Goal: Task Accomplishment & Management: Use online tool/utility

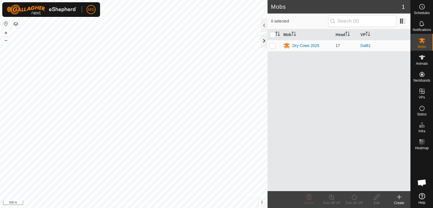
drag, startPoint x: 0, startPoint y: 0, endPoint x: 265, endPoint y: 45, distance: 268.9
click at [265, 45] on div at bounding box center [264, 41] width 7 height 14
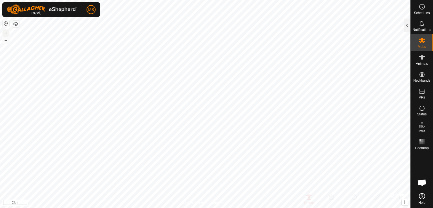
click at [6, 35] on button "+" at bounding box center [6, 33] width 7 height 7
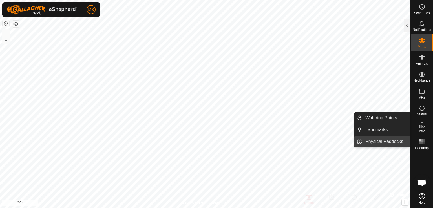
click at [399, 142] on link "Physical Paddocks" at bounding box center [386, 141] width 48 height 11
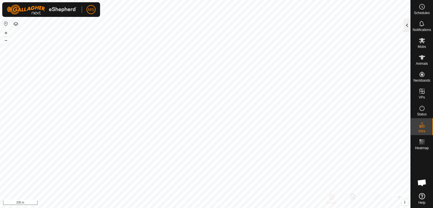
click at [406, 27] on div at bounding box center [407, 26] width 7 height 14
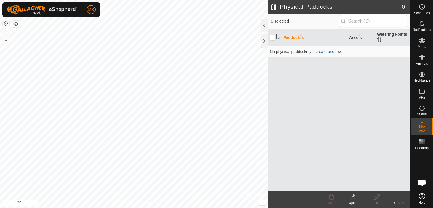
click at [352, 199] on icon at bounding box center [353, 197] width 5 height 6
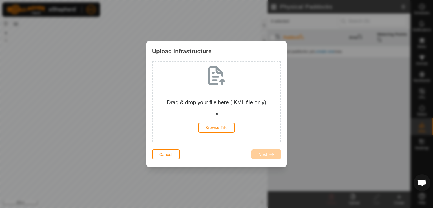
drag, startPoint x: 216, startPoint y: 127, endPoint x: 113, endPoint y: 126, distance: 102.7
click at [113, 126] on div "Upload Infrastructure Drag & drop your file here (.KML file only) or Browse Fil…" at bounding box center [216, 104] width 433 height 208
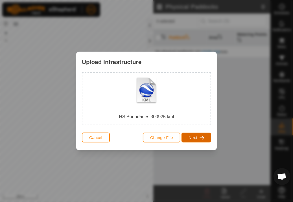
click at [195, 138] on span "Next" at bounding box center [192, 137] width 9 height 5
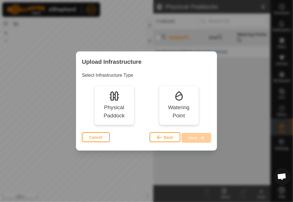
click at [100, 110] on div "Physical Paddock" at bounding box center [113, 112] width 31 height 16
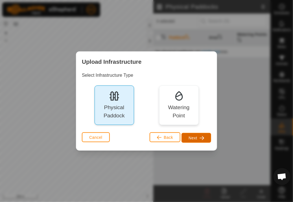
click at [190, 136] on span "Next" at bounding box center [192, 138] width 9 height 5
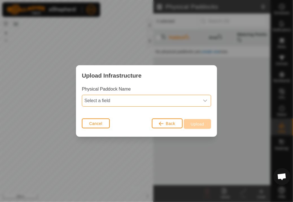
click at [173, 101] on span "Select a field" at bounding box center [140, 100] width 117 height 11
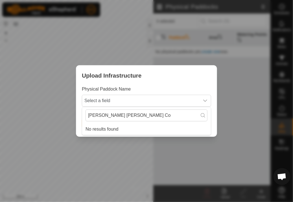
click at [173, 126] on li "No results found" at bounding box center [146, 129] width 129 height 11
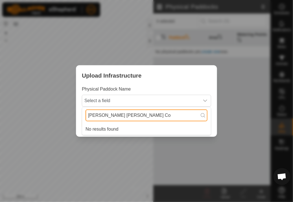
click at [157, 119] on input "[PERSON_NAME] [PERSON_NAME] Co" at bounding box center [146, 115] width 122 height 12
type input "Hardi"
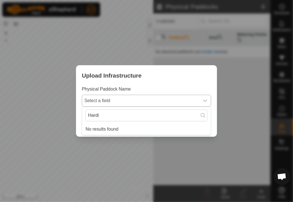
click at [207, 99] on icon "dropdown trigger" at bounding box center [205, 100] width 5 height 5
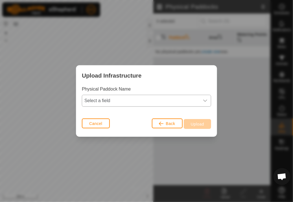
click at [207, 99] on icon "dropdown trigger" at bounding box center [205, 100] width 5 height 5
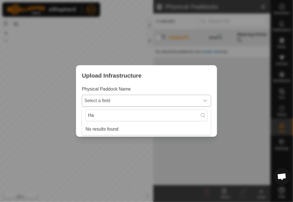
type input "H"
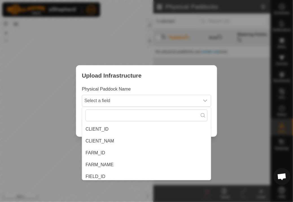
click at [130, 142] on li "CLIENT_NAM" at bounding box center [146, 140] width 129 height 11
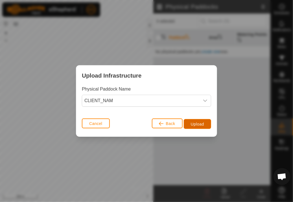
click at [194, 123] on span "Upload" at bounding box center [197, 124] width 13 height 5
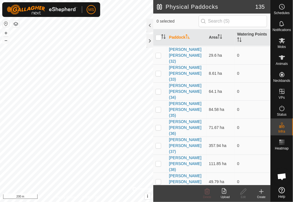
scroll to position [769, 0]
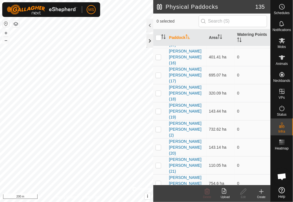
click at [150, 41] on div at bounding box center [149, 41] width 7 height 14
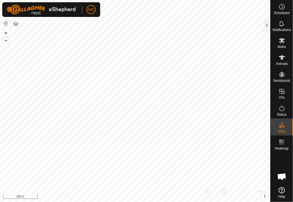
click at [7, 40] on button "–" at bounding box center [6, 40] width 7 height 7
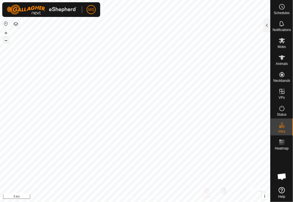
click at [7, 40] on button "–" at bounding box center [6, 40] width 7 height 7
click at [6, 32] on button "+" at bounding box center [6, 33] width 7 height 7
click at [9, 31] on button "+" at bounding box center [6, 33] width 7 height 7
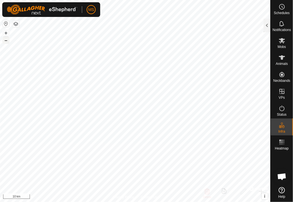
click at [7, 42] on button "–" at bounding box center [6, 40] width 7 height 7
click at [5, 32] on button "+" at bounding box center [6, 33] width 7 height 7
click at [8, 33] on button "+" at bounding box center [6, 33] width 7 height 7
click at [8, 34] on button "+" at bounding box center [6, 33] width 7 height 7
click at [8, 32] on button "+" at bounding box center [6, 33] width 7 height 7
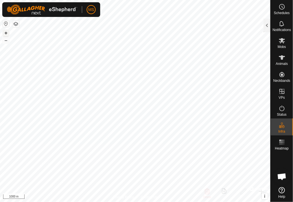
click at [8, 32] on button "+" at bounding box center [6, 33] width 7 height 7
click at [7, 41] on button "–" at bounding box center [6, 40] width 7 height 7
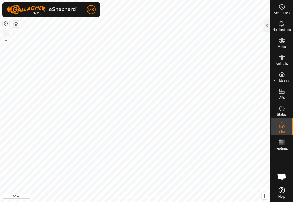
click at [7, 35] on button "+" at bounding box center [6, 33] width 7 height 7
click at [5, 34] on button "+" at bounding box center [6, 33] width 7 height 7
